Goal: Information Seeking & Learning: Check status

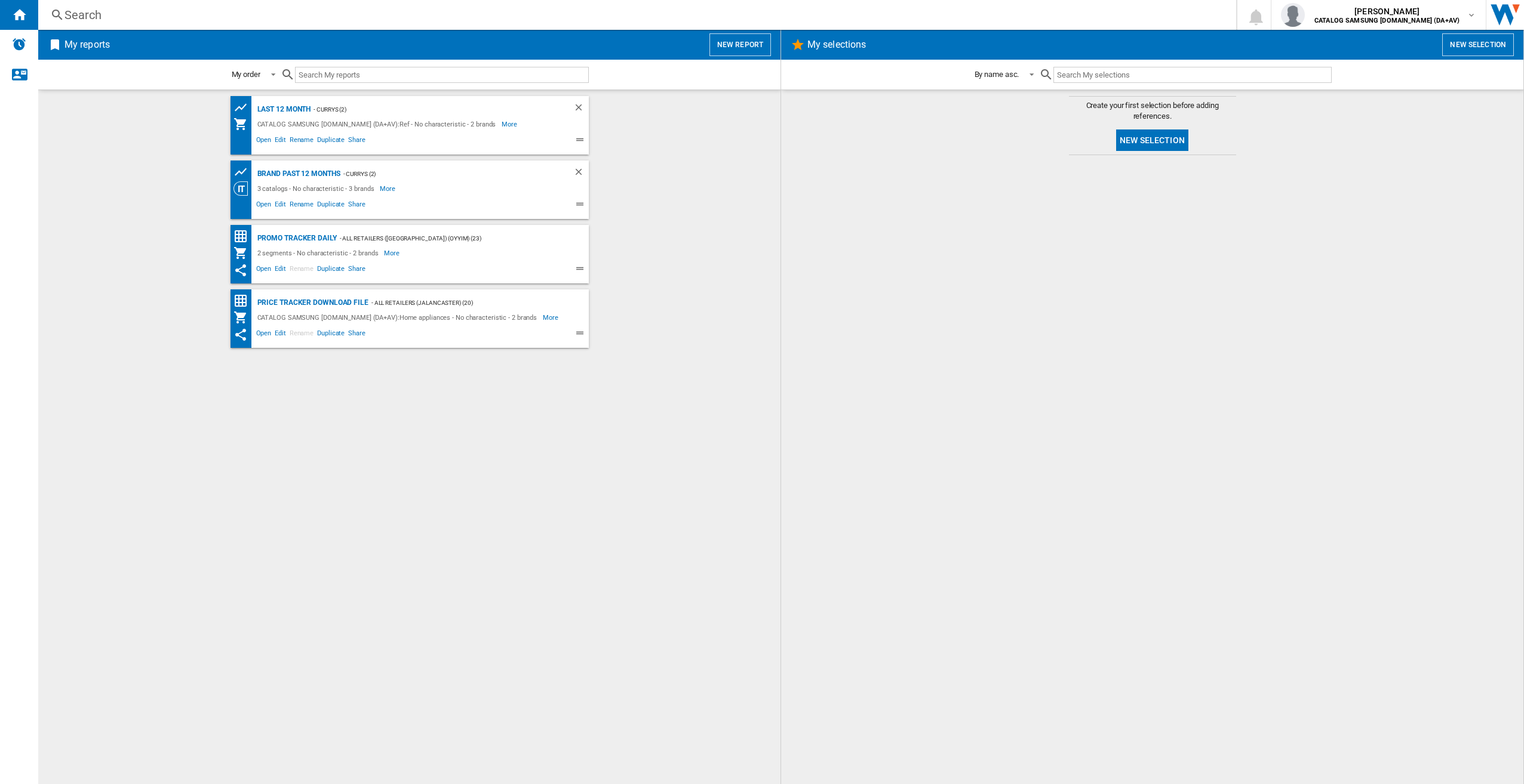
click at [435, 3] on div "Search Search 0 [PERSON_NAME] CATALOG SAMSUNG [DOMAIN_NAME] (DA+AV) CATALOG SAM…" at bounding box center [781, 14] width 1485 height 30
click at [431, 12] on div "Search" at bounding box center [635, 14] width 1141 height 16
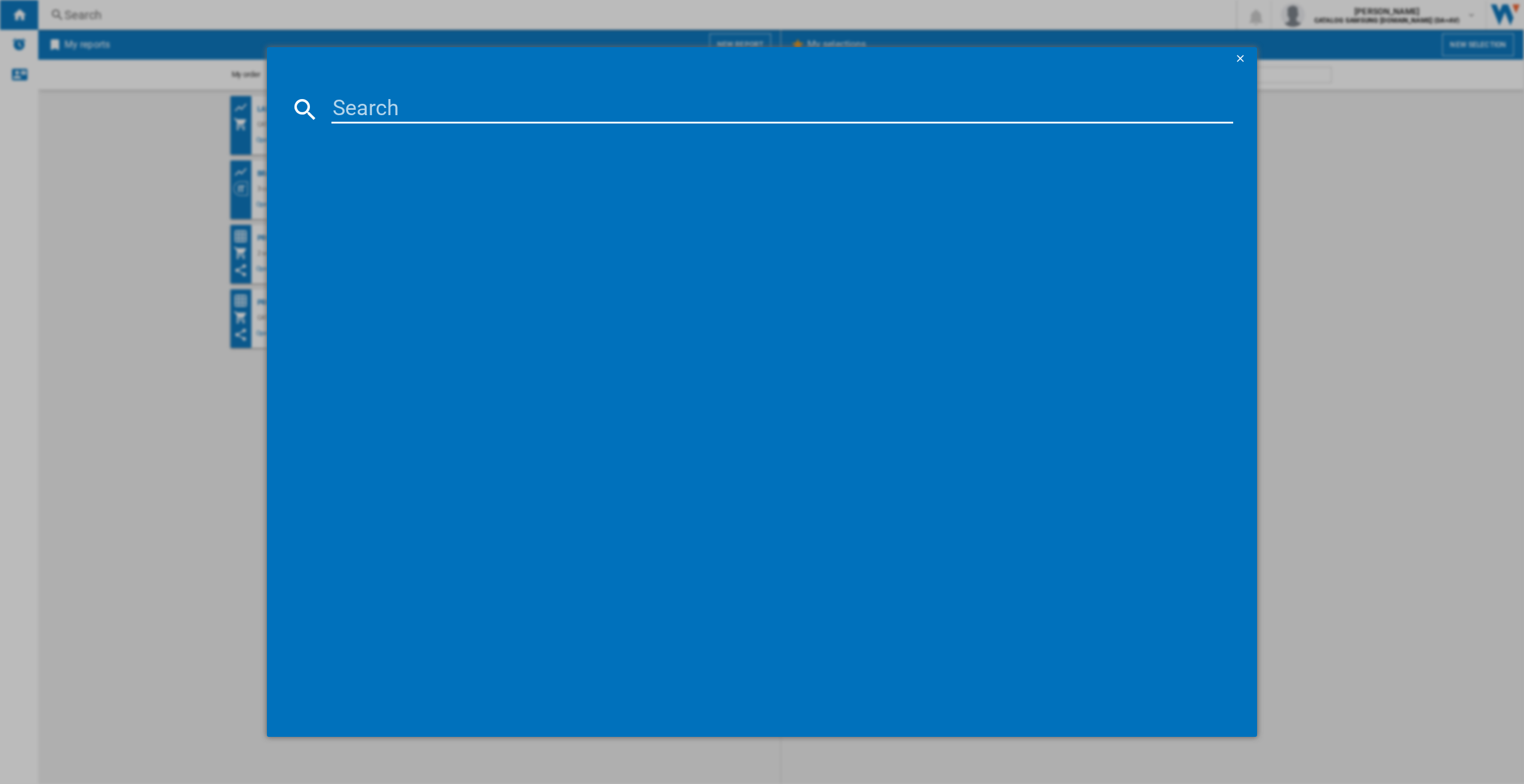
click at [378, 101] on input at bounding box center [782, 110] width 903 height 29
paste input "RS70F66KCFEU"
type input "RS70F66KCFEU"
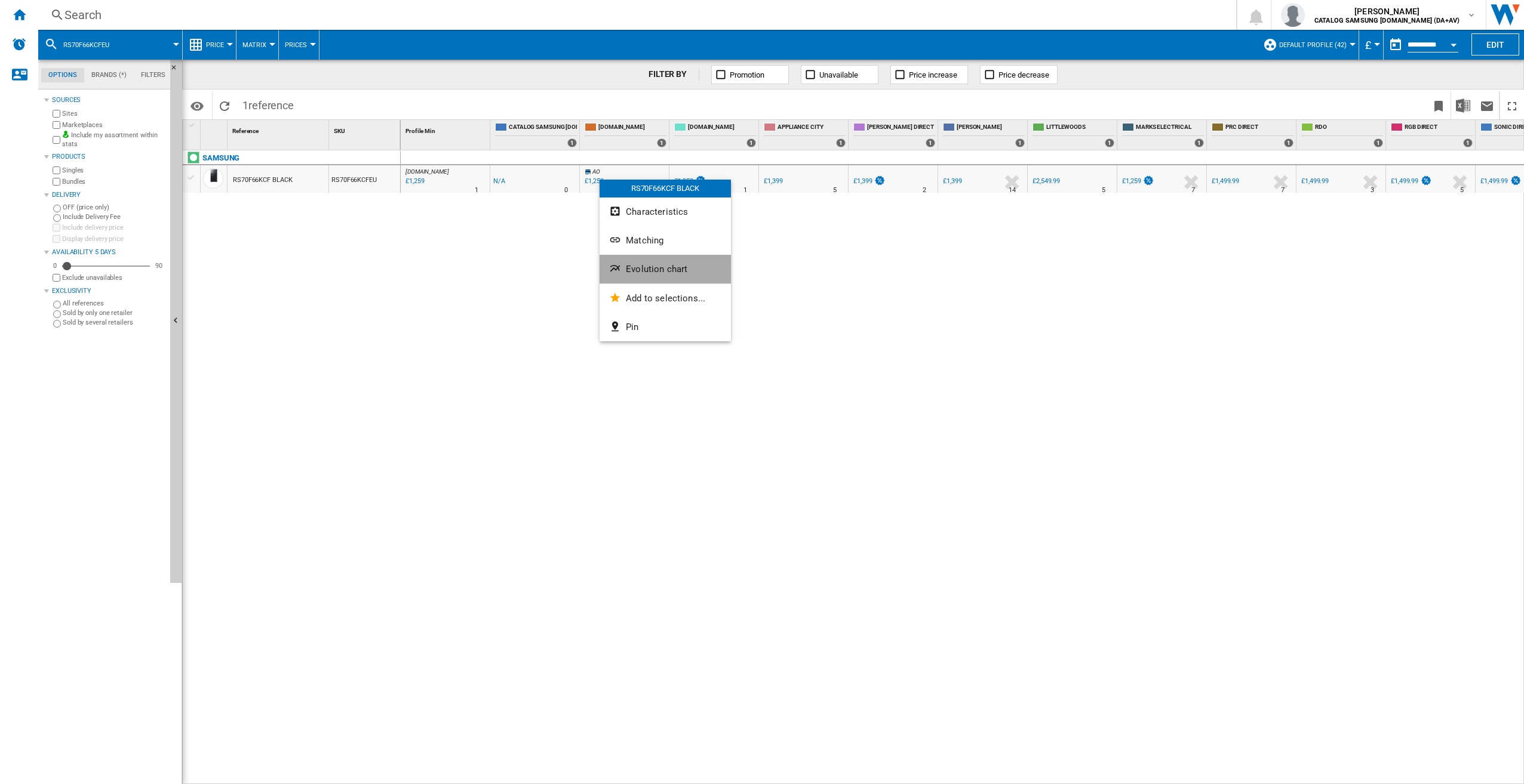
click at [639, 265] on span "Evolution chart" at bounding box center [657, 269] width 62 height 11
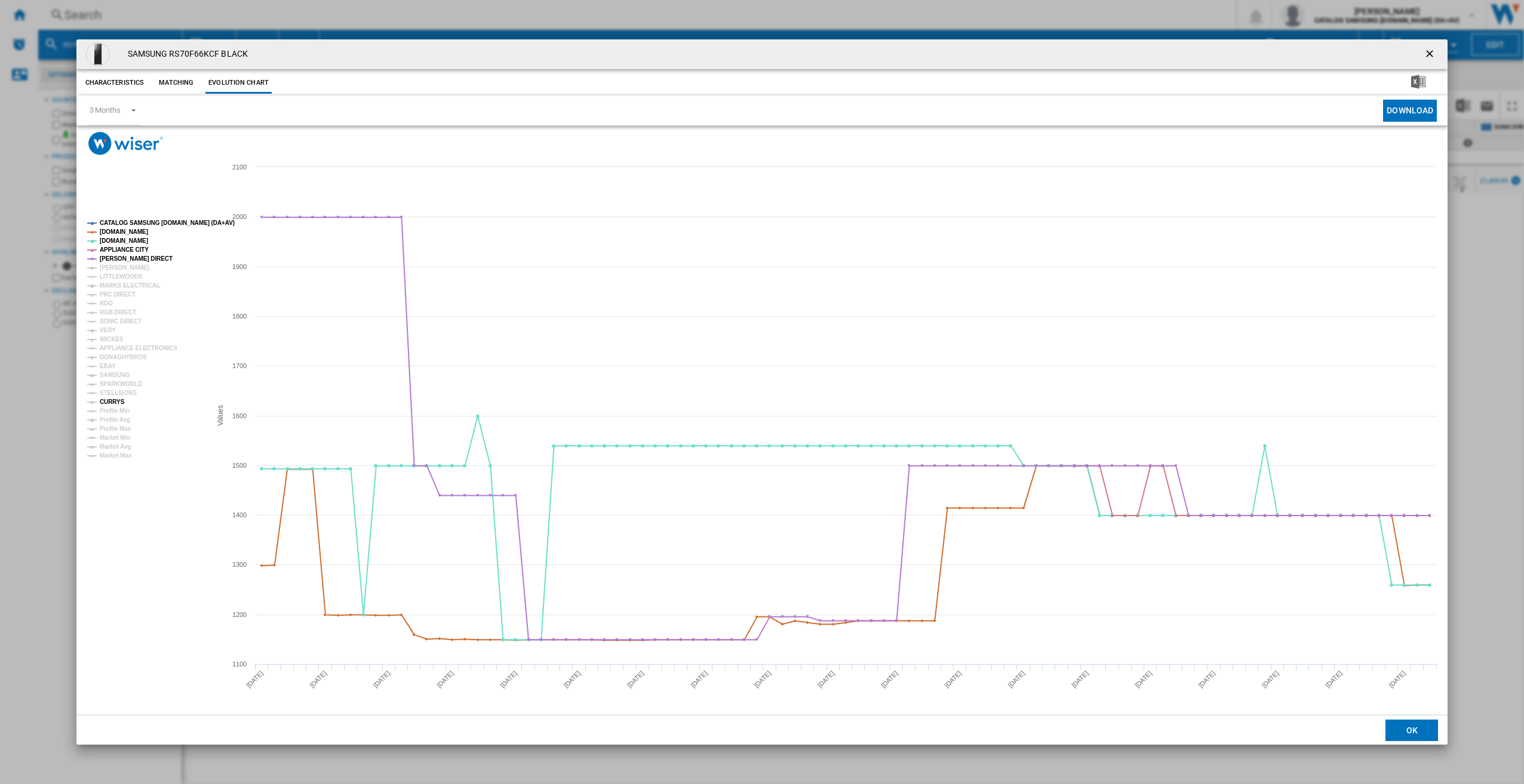
click at [108, 400] on tspan "CURRYS" at bounding box center [113, 402] width 25 height 7
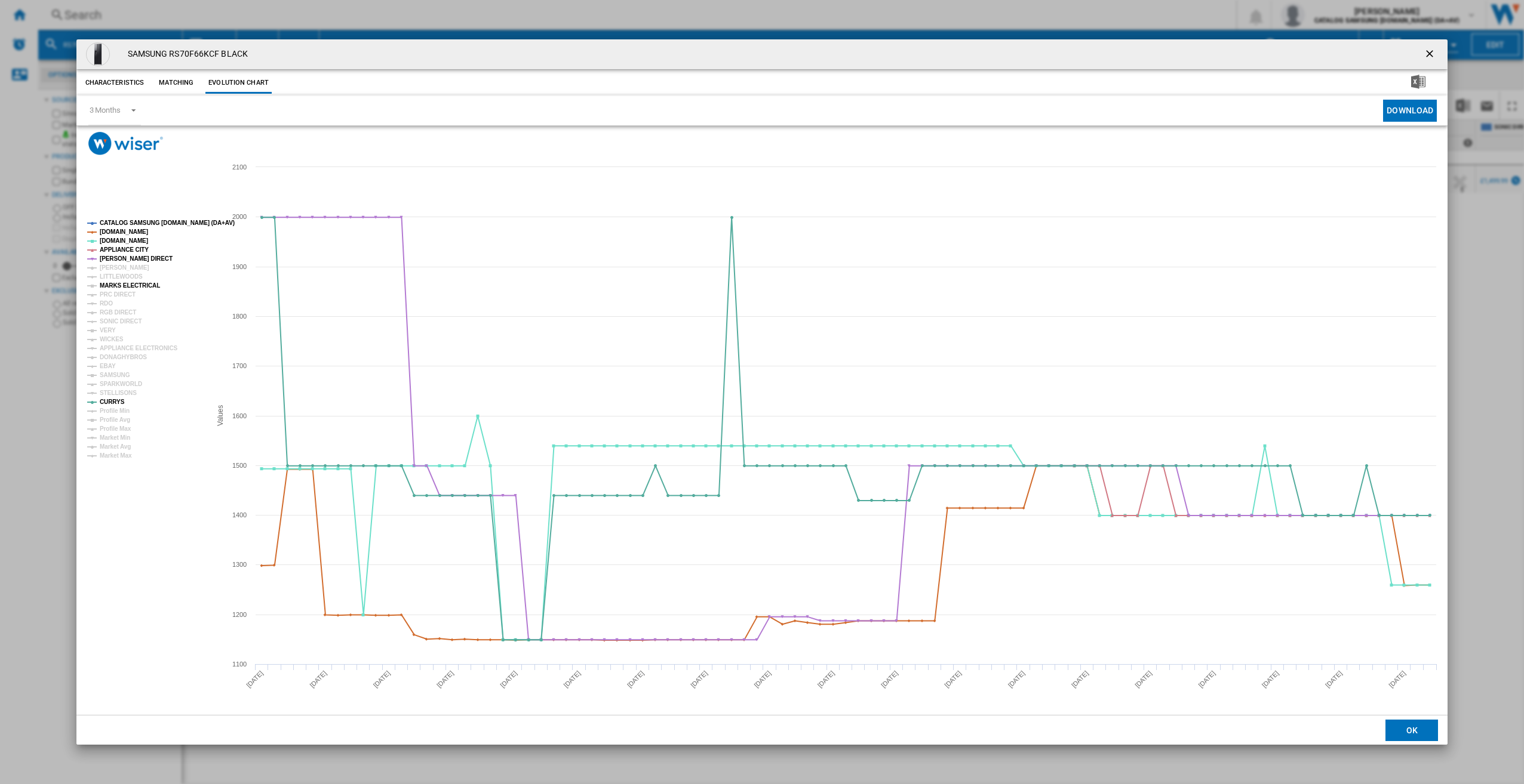
click at [121, 284] on tspan "MARKS ELECTRICAL" at bounding box center [130, 285] width 61 height 7
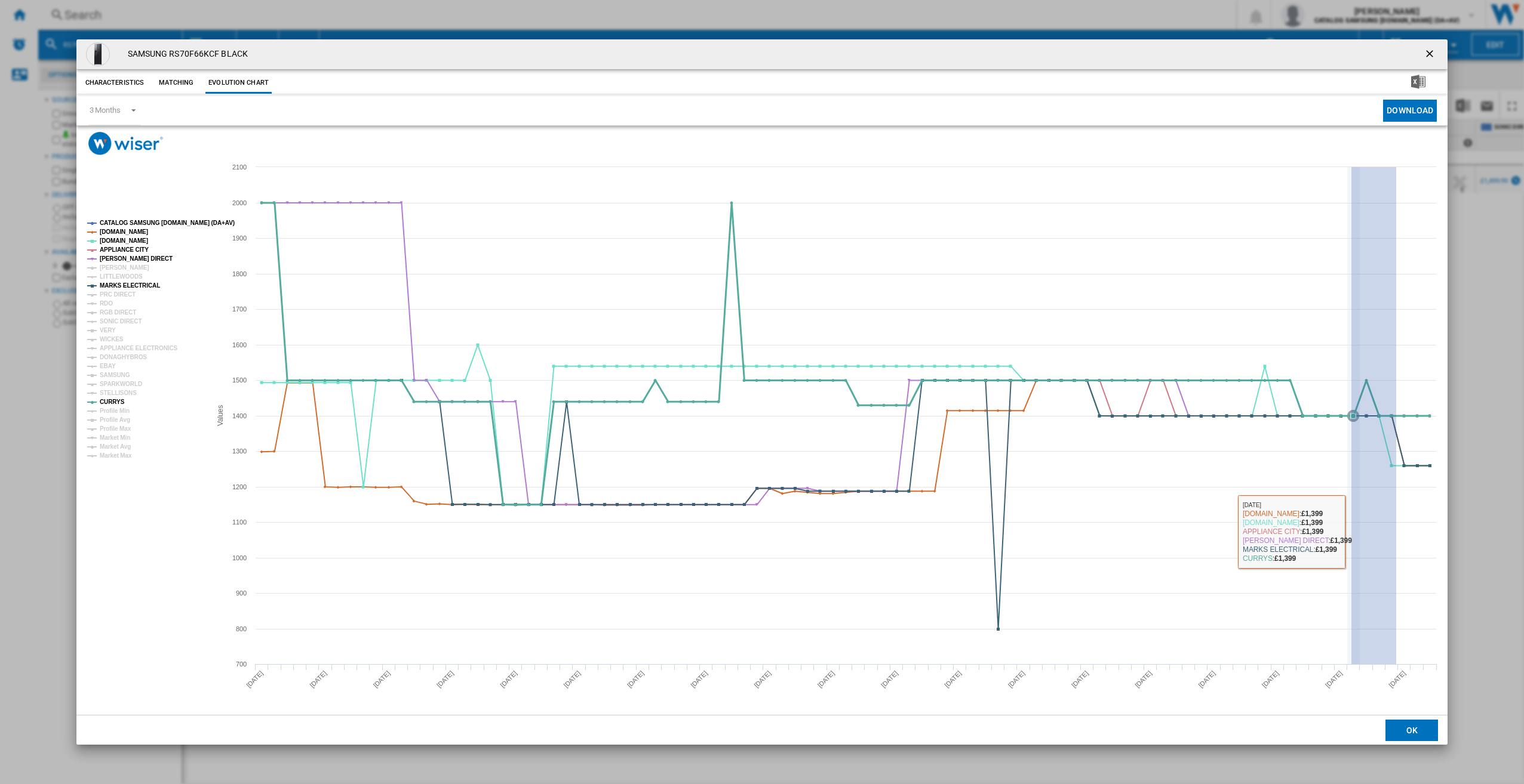
drag, startPoint x: 1396, startPoint y: 466, endPoint x: 1352, endPoint y: 531, distance: 78.5
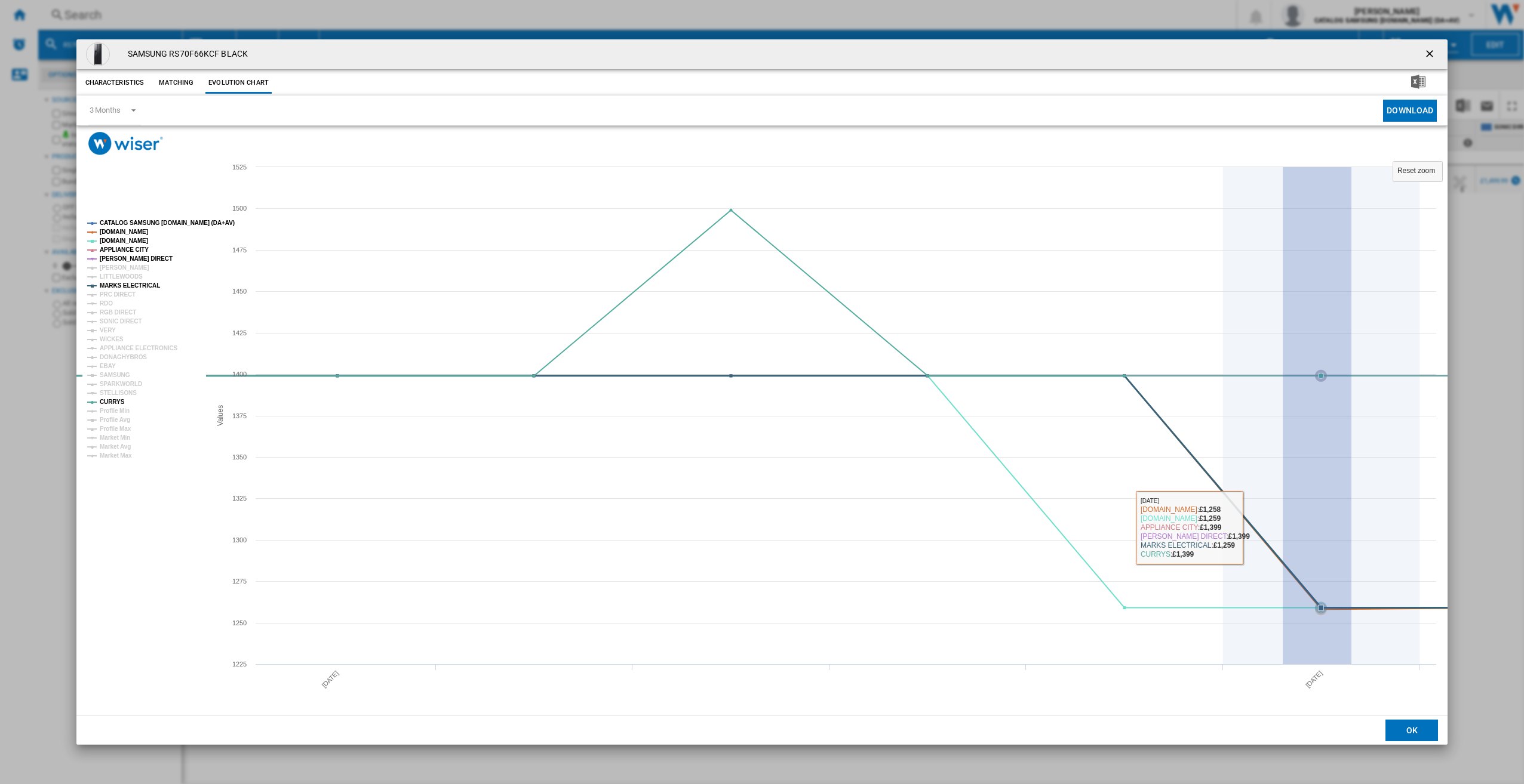
drag, startPoint x: 1352, startPoint y: 531, endPoint x: 1280, endPoint y: 508, distance: 75.6
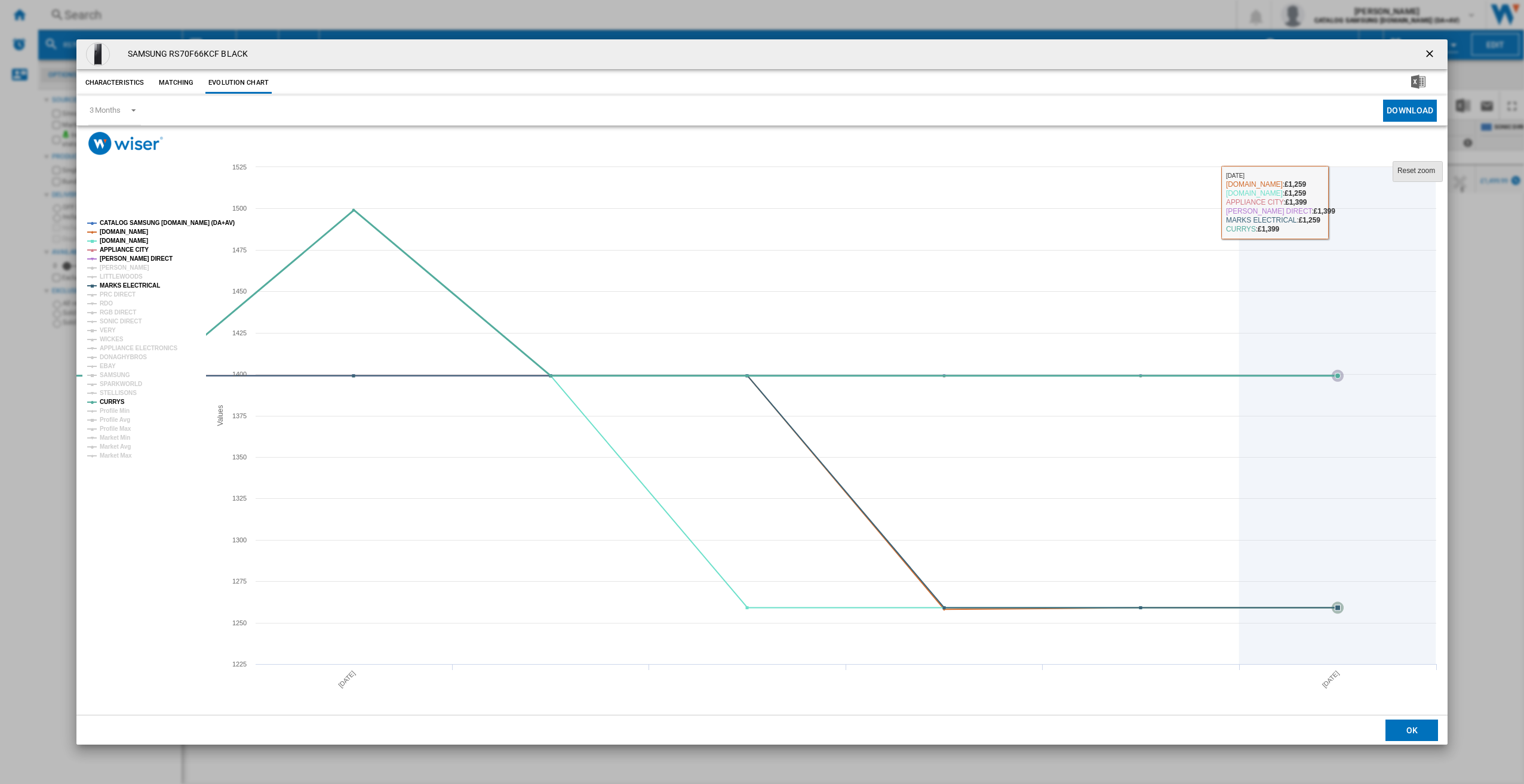
click at [1400, 173] on tspan "Reset zoom" at bounding box center [1415, 170] width 38 height 9
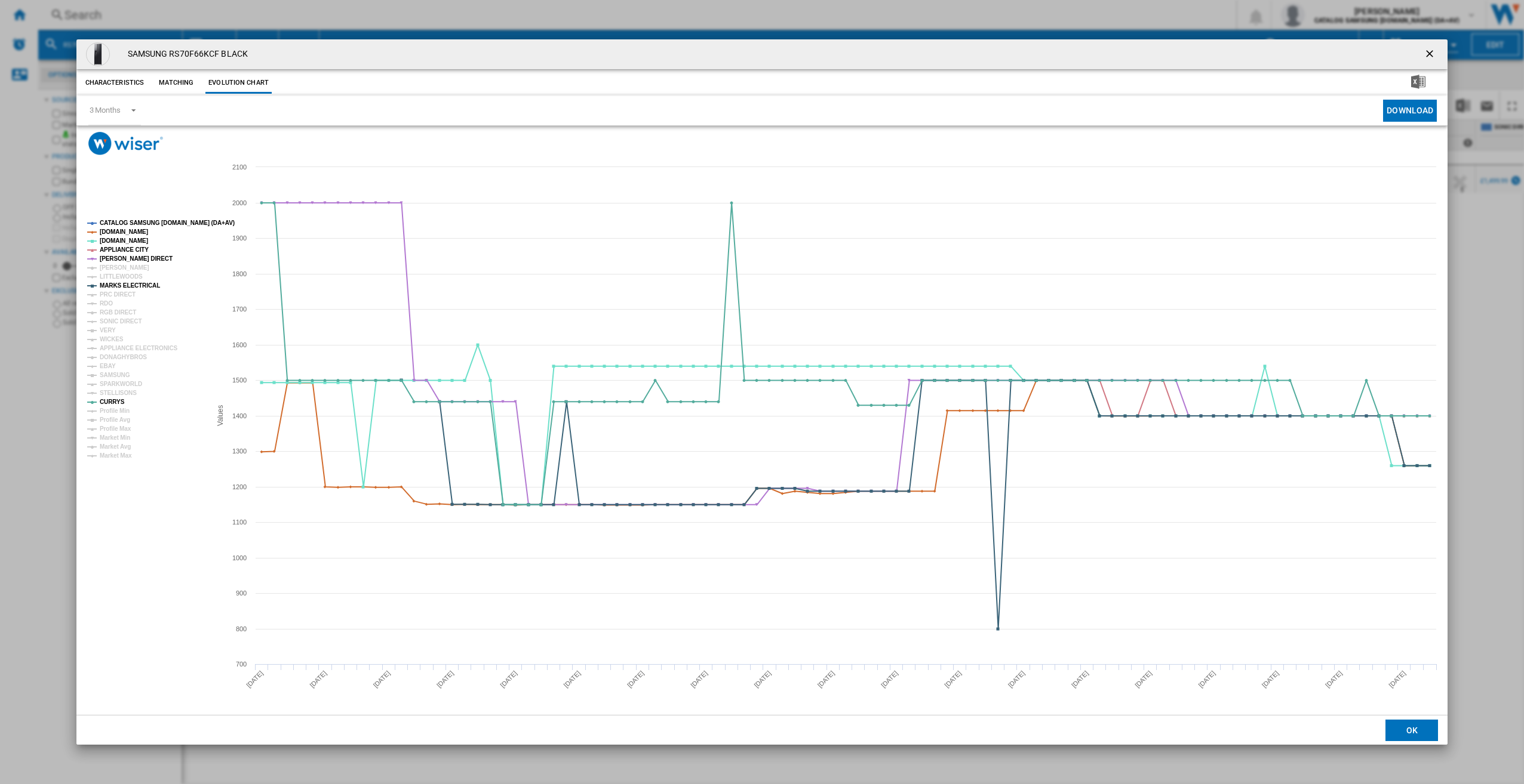
click at [1433, 54] on ng-md-icon "getI18NText('BUTTONS.CLOSE_DIALOG')" at bounding box center [1431, 55] width 14 height 14
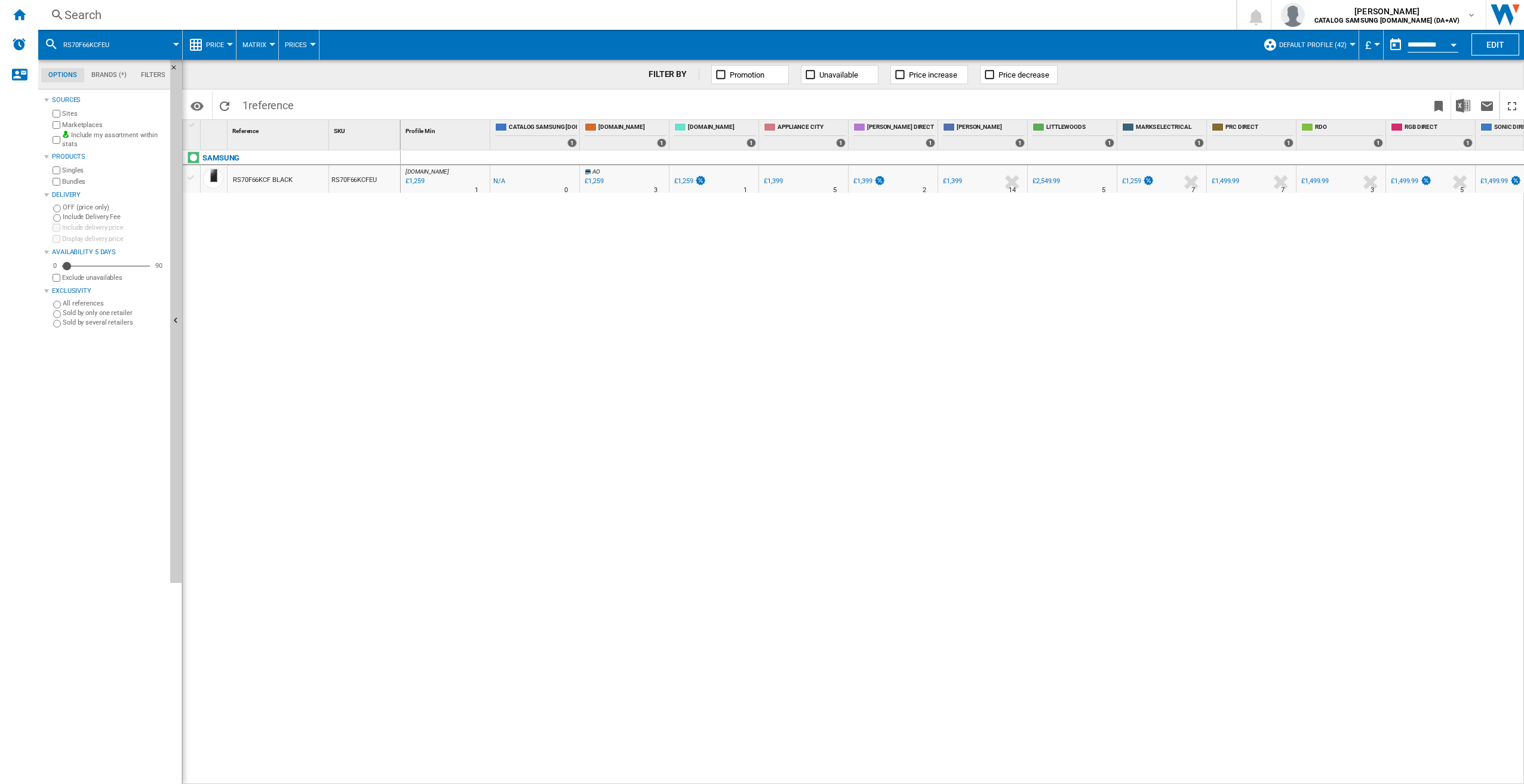
click at [578, 23] on div "Search Search 0 [PERSON_NAME] CATALOG SAMSUNG [DOMAIN_NAME] (DA+AV) CATALOG SAM…" at bounding box center [781, 14] width 1485 height 30
click at [577, 15] on div "Search" at bounding box center [635, 14] width 1141 height 16
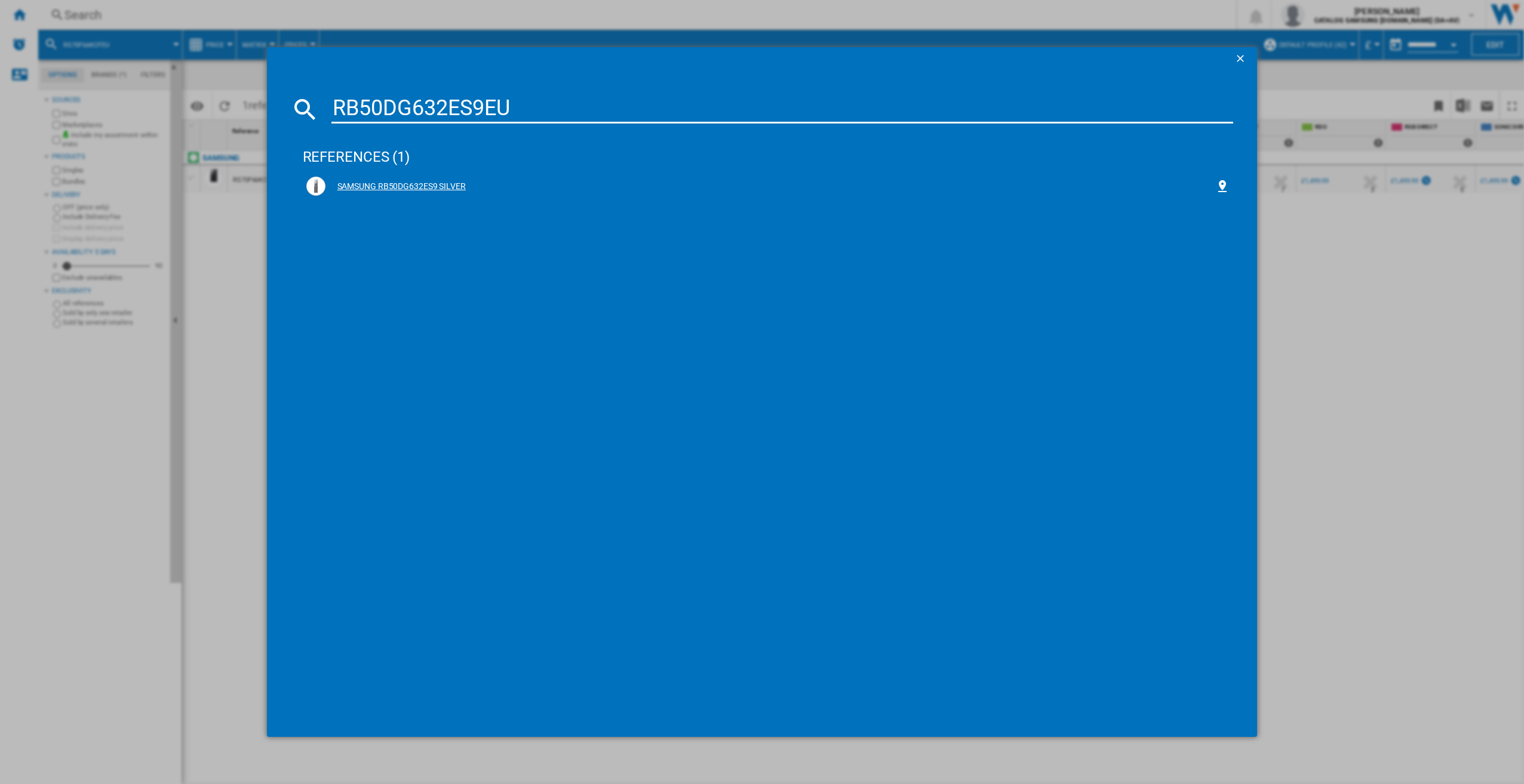
type input "RB50DG632ES9EU"
click at [442, 176] on div "SAMSUNG RB50DG632ES9 SILVER" at bounding box center [768, 186] width 931 height 26
click at [436, 186] on div "SAMSUNG RB50DG632ES9 SILVER" at bounding box center [771, 187] width 890 height 12
